Goal: Information Seeking & Learning: Learn about a topic

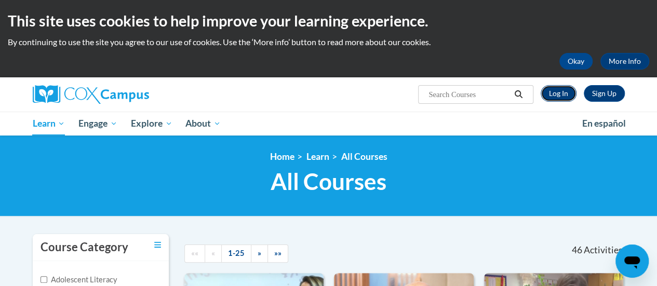
click at [555, 92] on link "Log In" at bounding box center [558, 93] width 36 height 17
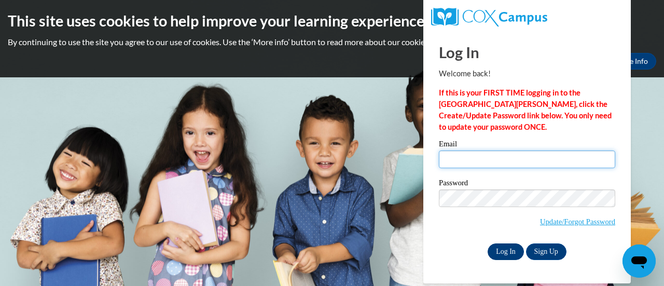
type input "savanna.cushman@rusd.org"
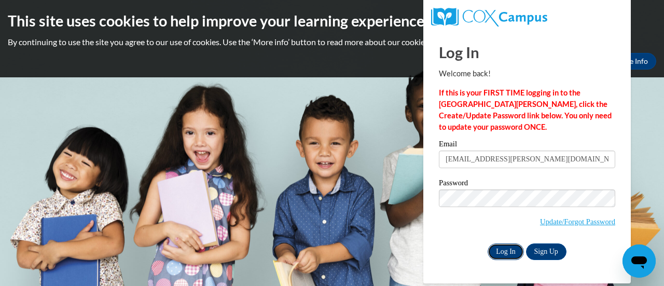
click at [509, 248] on input "Log In" at bounding box center [506, 251] width 36 height 17
click at [508, 252] on input "Log In" at bounding box center [506, 251] width 36 height 17
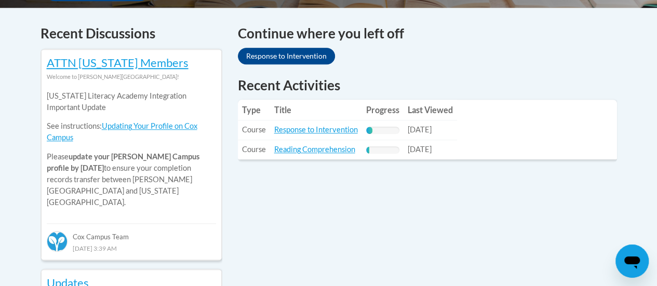
scroll to position [436, 0]
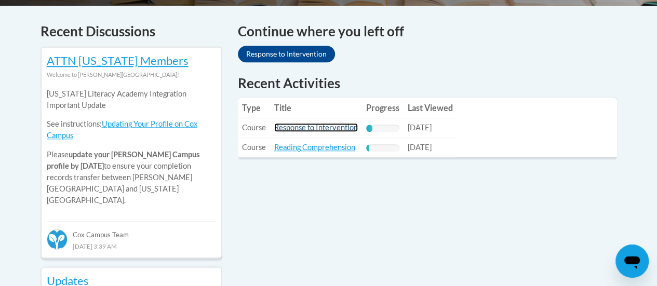
click at [295, 129] on link "Response to Intervention" at bounding box center [316, 127] width 84 height 9
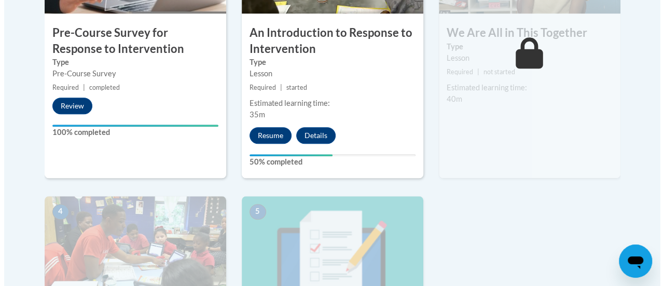
scroll to position [446, 0]
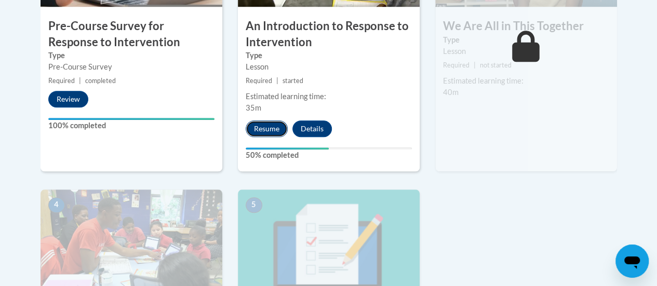
click at [265, 132] on button "Resume" at bounding box center [267, 128] width 42 height 17
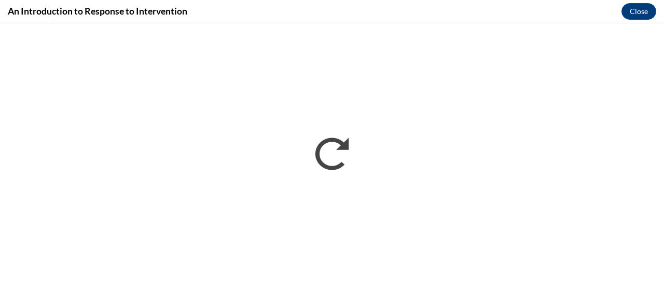
scroll to position [0, 0]
click at [462, 16] on div "An Introduction to Response to Intervention Close" at bounding box center [332, 11] width 664 height 23
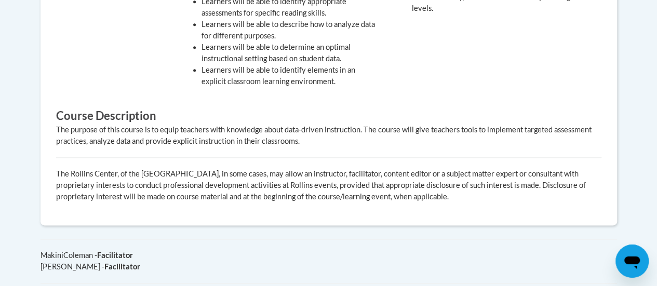
scroll to position [439, 0]
